Goal: Register for event/course

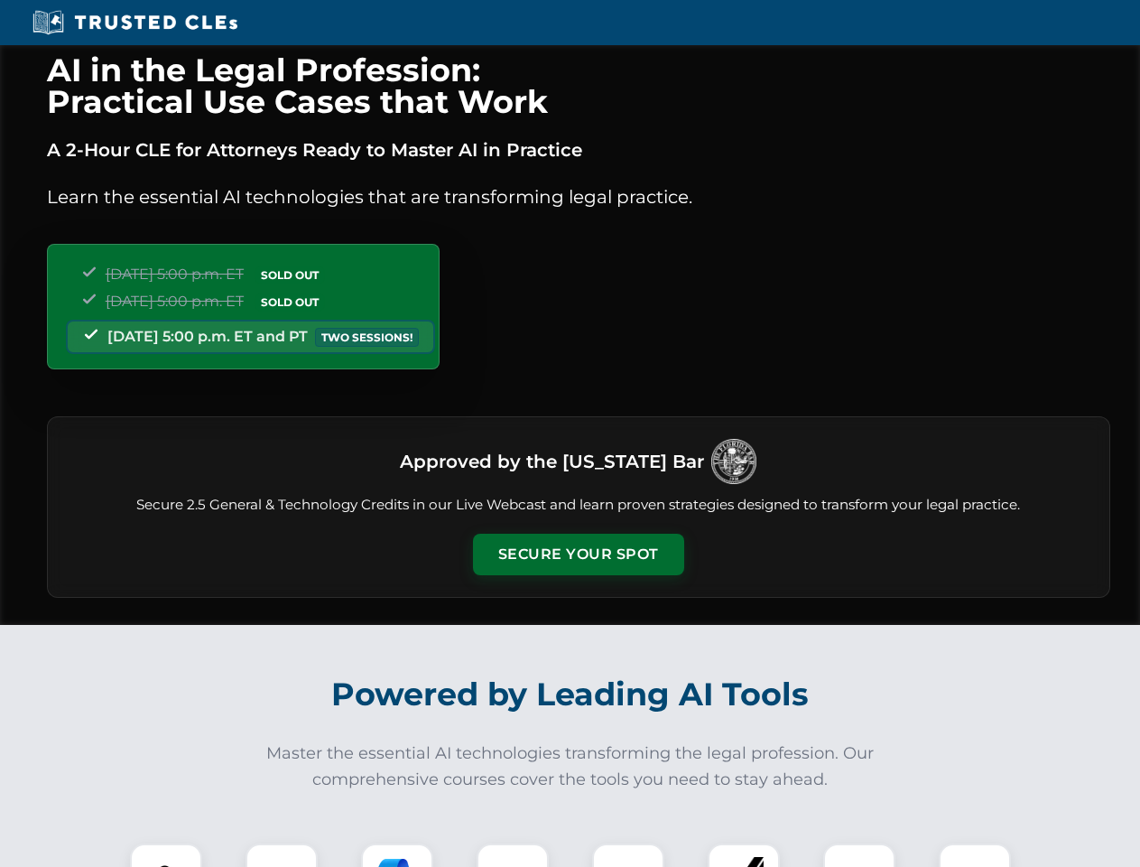
click at [578, 554] on button "Secure Your Spot" at bounding box center [578, 555] width 211 height 42
click at [166, 855] on img at bounding box center [166, 879] width 52 height 52
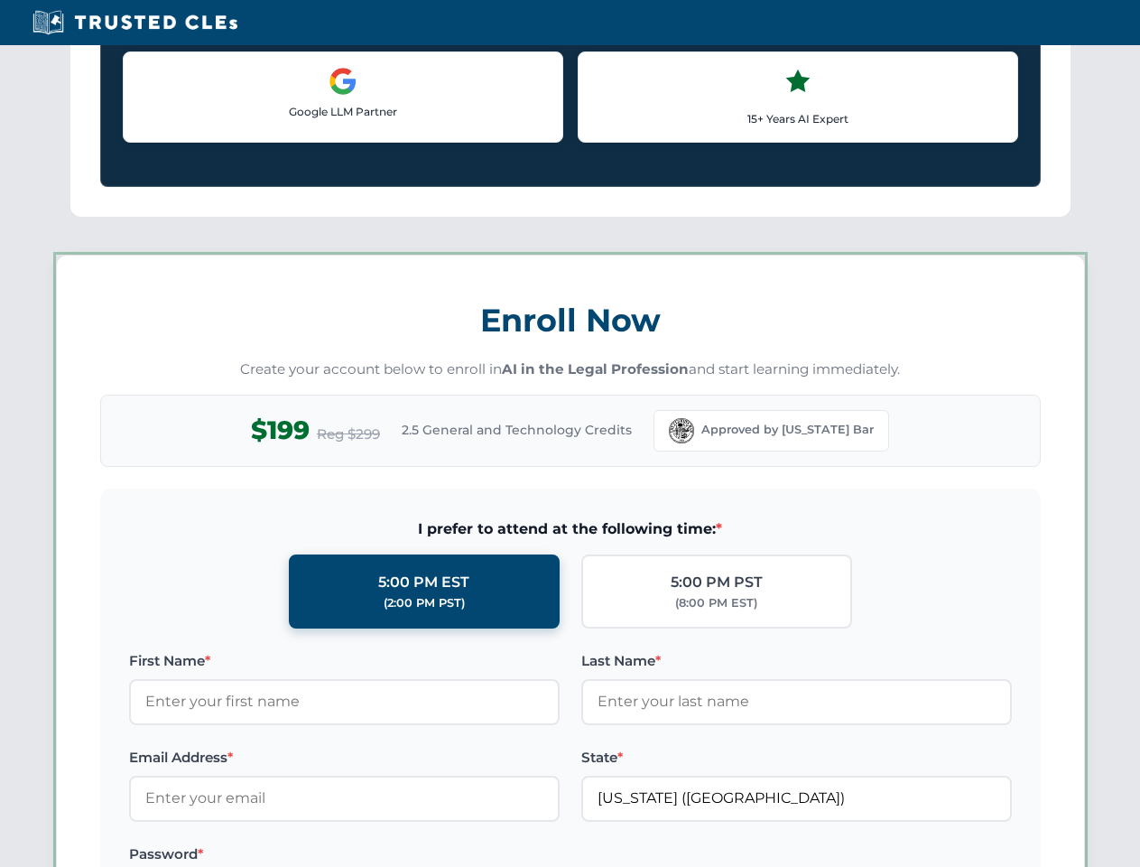
click at [397, 855] on label "Password *" at bounding box center [344, 854] width 431 height 22
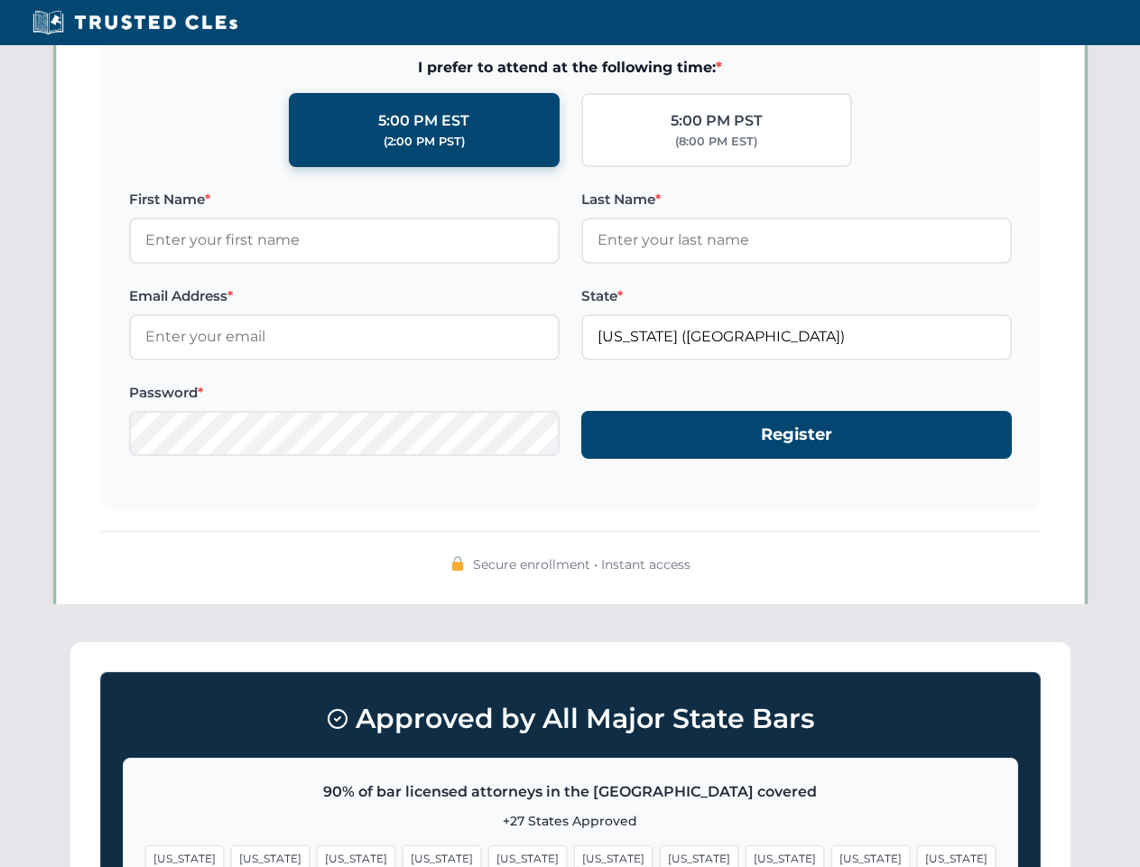
click at [831, 855] on span "[US_STATE]" at bounding box center [870, 858] width 79 height 26
